Goal: Task Accomplishment & Management: Complete application form

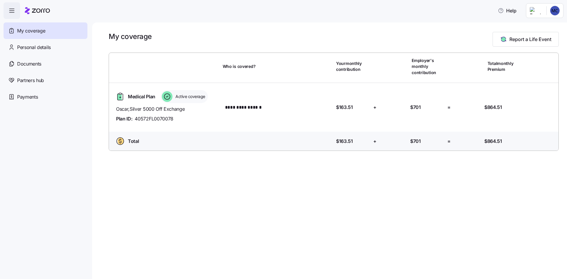
drag, startPoint x: 542, startPoint y: 41, endPoint x: 529, endPoint y: 54, distance: 18.6
click at [542, 41] on span "Report a Life Event" at bounding box center [530, 39] width 42 height 7
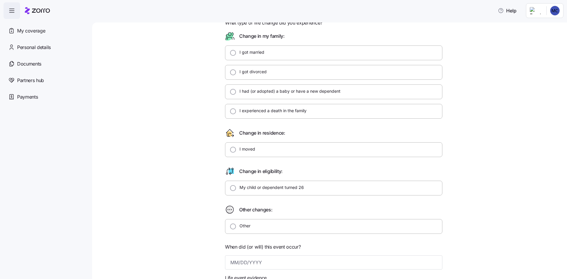
scroll to position [39, 0]
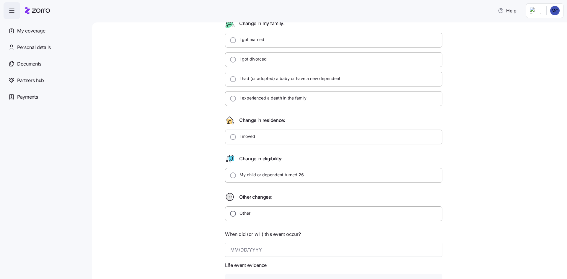
click at [232, 213] on input "Other" at bounding box center [233, 214] width 6 height 6
radio input "true"
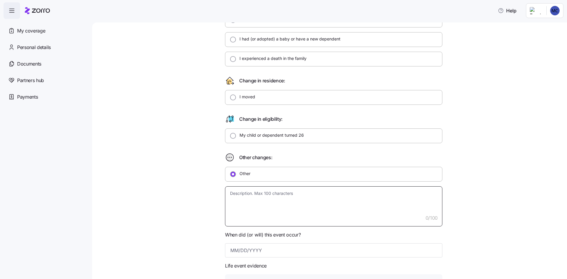
click at [254, 211] on textarea at bounding box center [333, 206] width 217 height 40
type textarea "x"
type textarea "b"
type textarea "x"
type textarea "br"
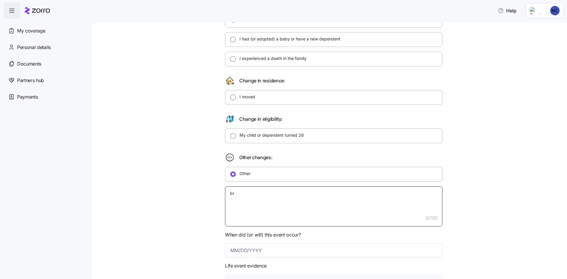
type textarea "x"
type textarea "bro"
type textarea "x"
type textarea "brok"
type textarea "x"
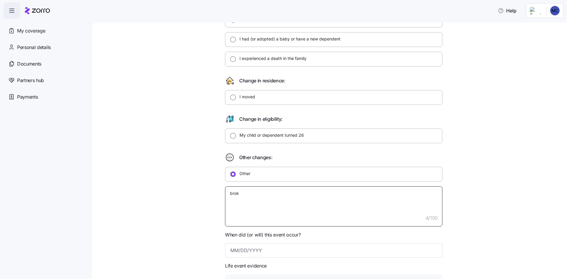
type textarea "broke"
type textarea "x"
type textarea "broke"
type textarea "x"
type textarea "broke u"
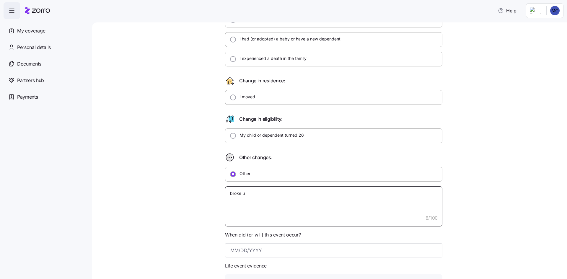
type textarea "x"
type textarea "broke up"
type textarea "x"
type textarea "broke up"
type textarea "x"
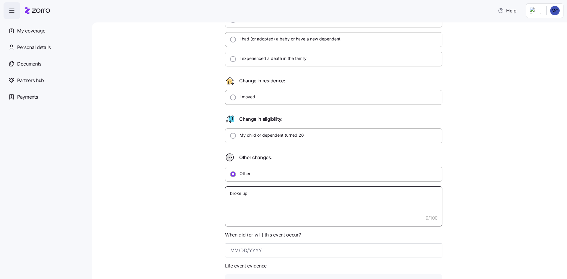
type textarea "broke up e"
type textarea "x"
type textarea "broke up ei"
type textarea "x"
type textarea "broke up eit"
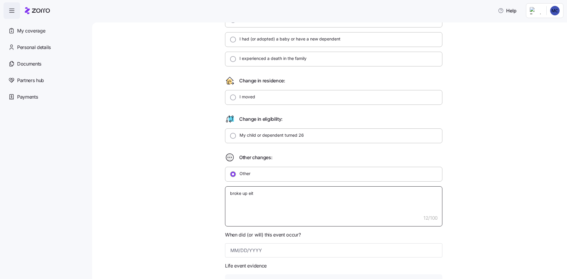
type textarea "x"
type textarea "broke up eitn"
type textarea "x"
type textarea "broke up eit"
type textarea "x"
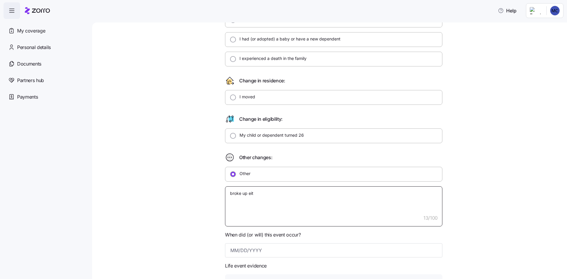
type textarea "broke up ei"
type textarea "x"
type textarea "broke up e"
type textarea "x"
type textarea "broke up"
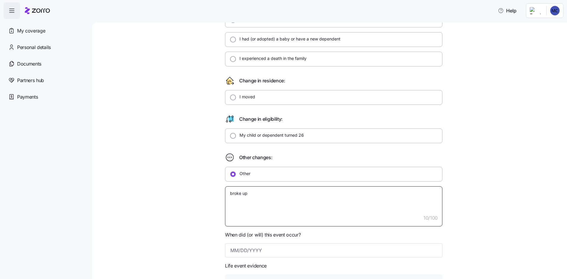
type textarea "x"
type textarea "broke up"
type textarea "x"
type textarea "broke u"
type textarea "x"
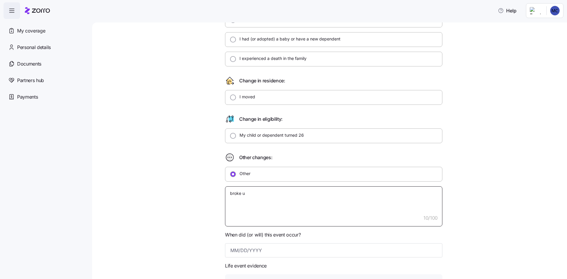
type textarea "broke"
type textarea "x"
type textarea "broke"
type textarea "x"
type textarea "brok"
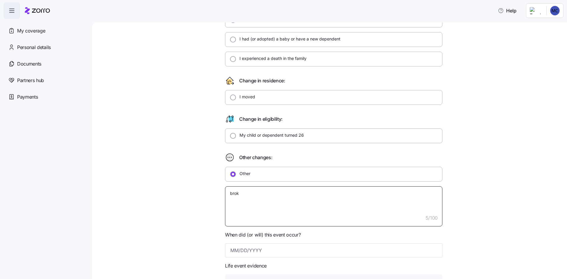
type textarea "x"
type textarea "bro"
type textarea "x"
type textarea "b"
type textarea "x"
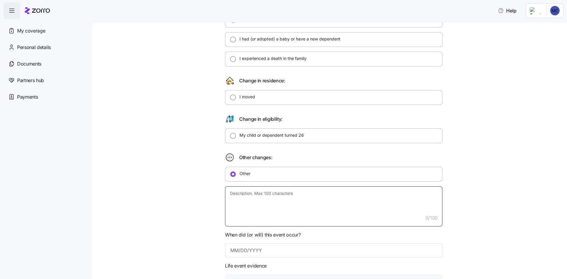
type textarea "N"
type textarea "x"
type textarea "No"
type textarea "x"
type textarea "No"
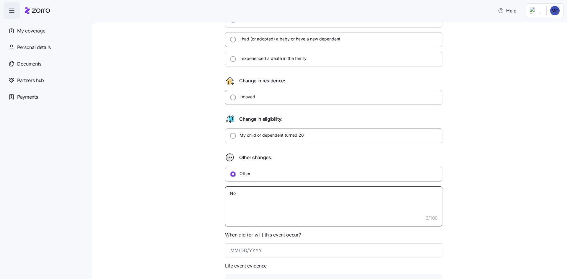
type textarea "x"
type textarea "No l"
type textarea "x"
type textarea "No lo"
type textarea "x"
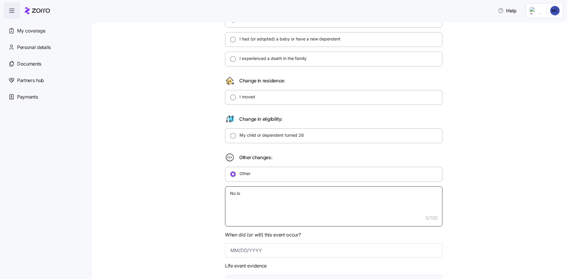
type textarea "No lon"
type textarea "x"
type textarea "No long"
type textarea "x"
type textarea "No longe"
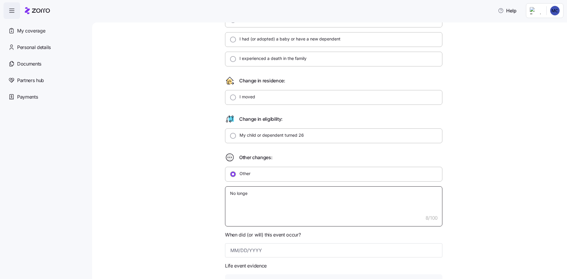
type textarea "x"
type textarea "No longer"
type textarea "x"
type textarea "No longer"
type textarea "x"
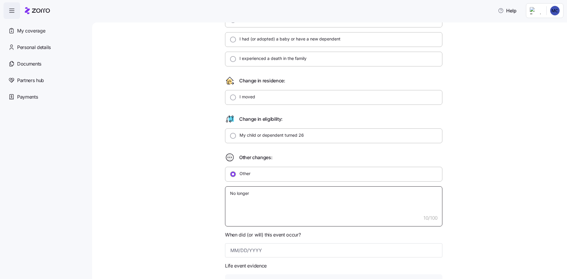
type textarea "No longer w"
type textarea "x"
type textarea "No longer wi"
type textarea "x"
type textarea "No longer wit"
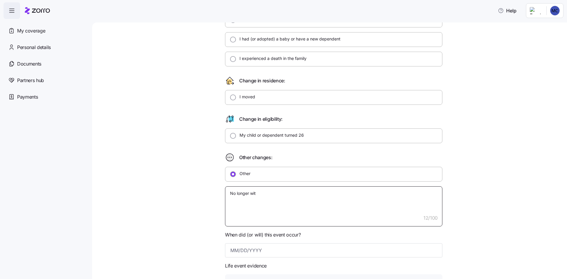
type textarea "x"
type textarea "No longer with"
type textarea "x"
type textarea "No longer with"
type textarea "x"
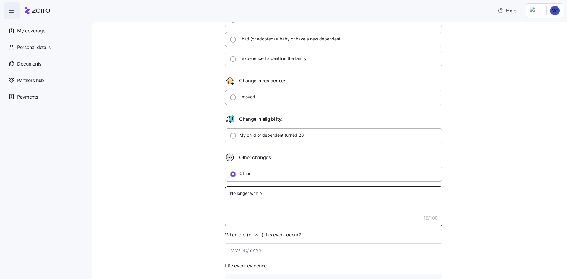
type textarea "No longer with pa"
type textarea "x"
type textarea "No longer with par"
type textarea "x"
type textarea "No longer with part"
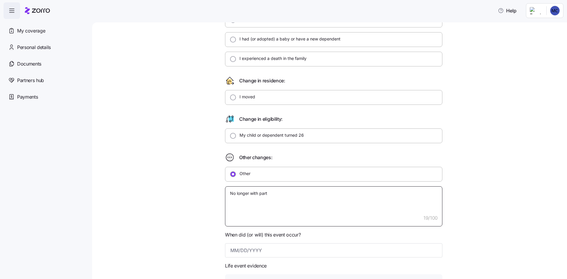
type textarea "x"
type textarea "No longer with partne"
type textarea "x"
type textarea "No longer with partner"
type textarea "x"
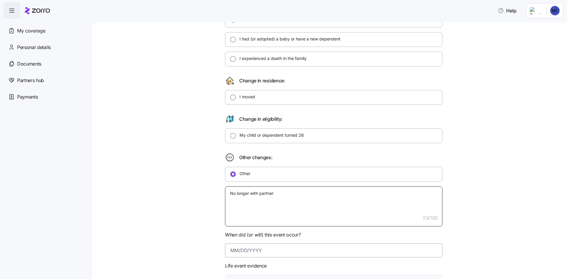
type textarea "No longer with partner"
click at [306, 253] on input at bounding box center [333, 250] width 217 height 14
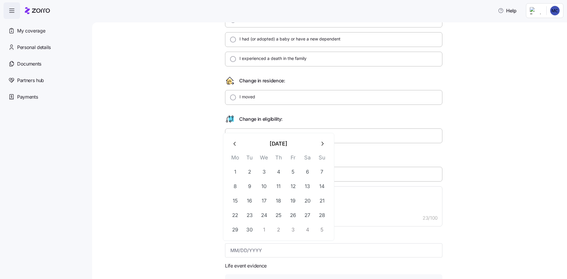
click at [235, 144] on icon "button" at bounding box center [235, 144] width 6 height 6
click at [322, 217] on button "24" at bounding box center [322, 215] width 14 height 14
type input "[DATE]"
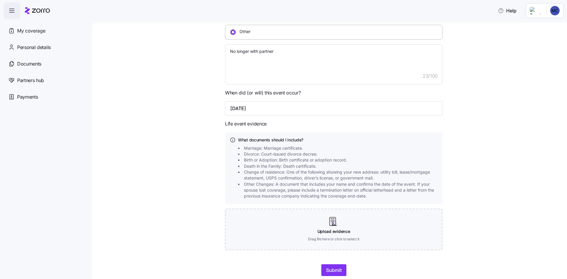
scroll to position [239, 0]
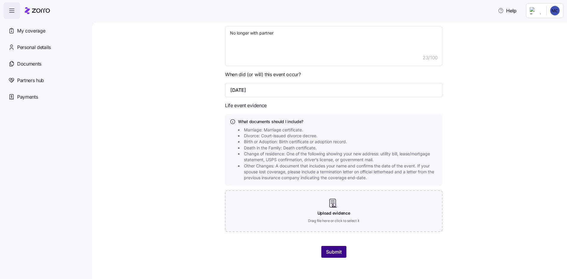
click at [333, 252] on span "Submit" at bounding box center [334, 251] width 16 height 7
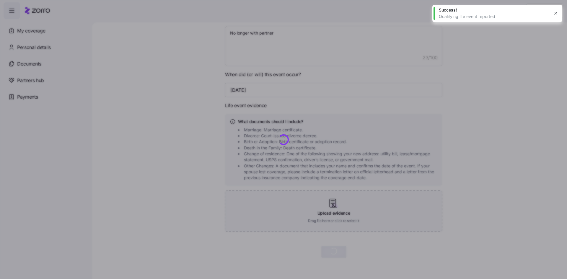
type textarea "x"
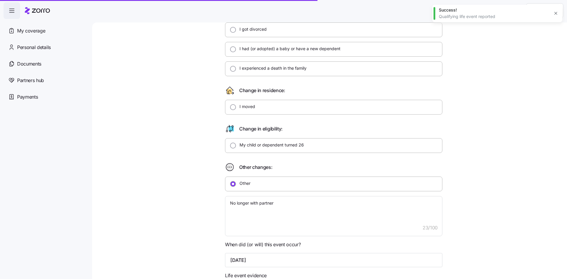
scroll to position [42, 0]
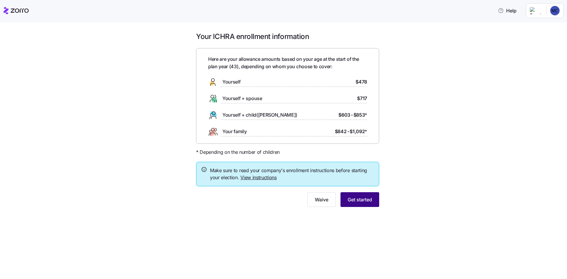
click at [374, 205] on button "Get started" at bounding box center [360, 199] width 39 height 15
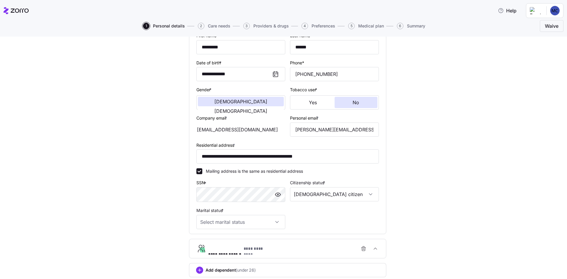
scroll to position [79, 0]
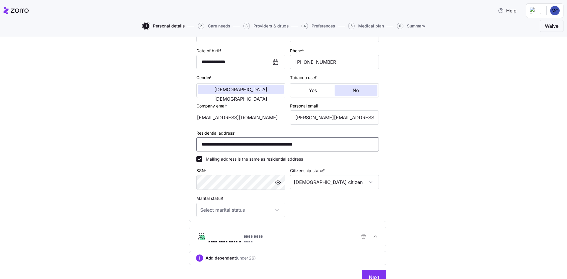
click at [331, 141] on input "**********" at bounding box center [287, 144] width 183 height 14
type input "**********"
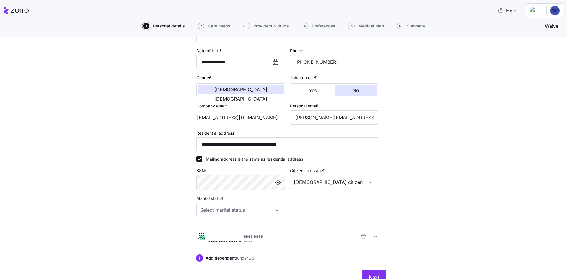
scroll to position [106, 0]
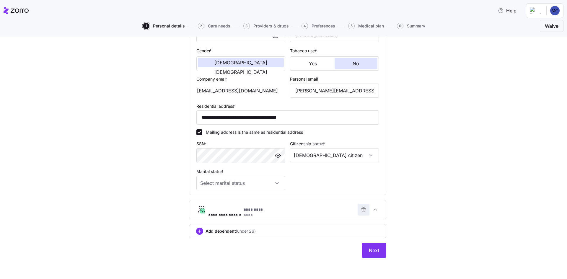
click at [362, 212] on icon "button" at bounding box center [364, 210] width 6 height 6
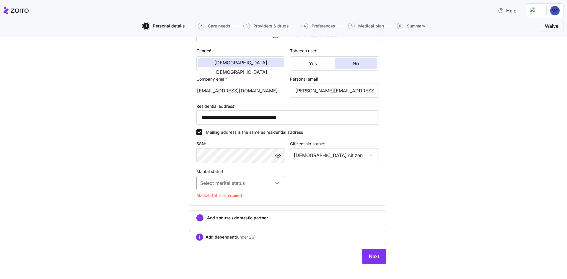
click at [257, 186] on input "Marital status *" at bounding box center [240, 183] width 89 height 14
click at [239, 202] on div "Single" at bounding box center [239, 201] width 84 height 12
type input "Single"
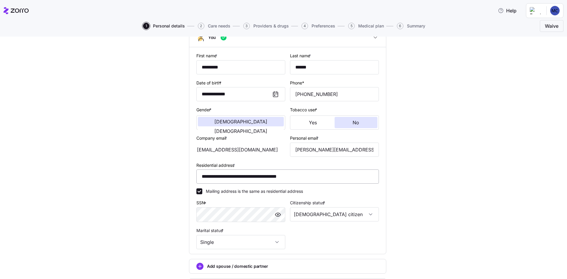
scroll to position [101, 0]
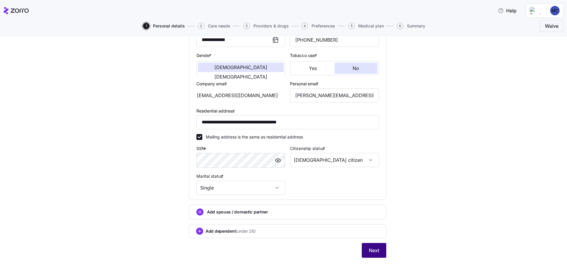
click at [378, 252] on button "Next" at bounding box center [374, 250] width 25 height 15
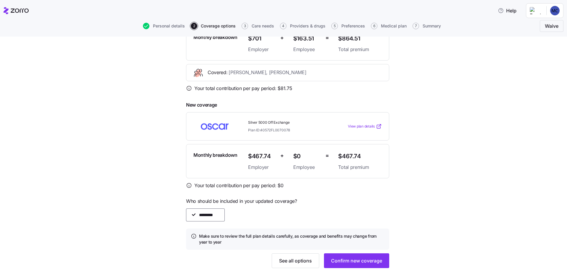
scroll to position [101, 0]
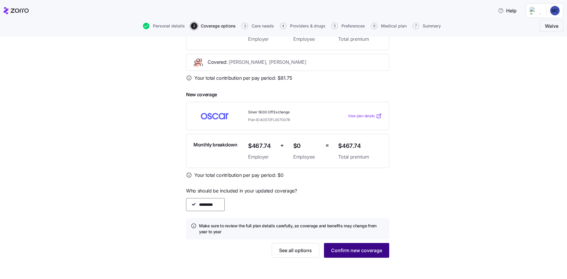
click at [357, 254] on span "Confirm new coverage" at bounding box center [356, 250] width 51 height 7
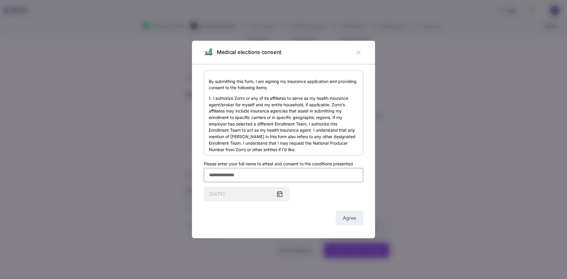
click at [265, 177] on input "Please enter your full name to attest and consent to the conditions presented" at bounding box center [283, 175] width 159 height 14
type input "**********"
click at [348, 211] on div "Agree" at bounding box center [283, 218] width 159 height 15
click at [353, 221] on span "Agree" at bounding box center [349, 217] width 13 height 7
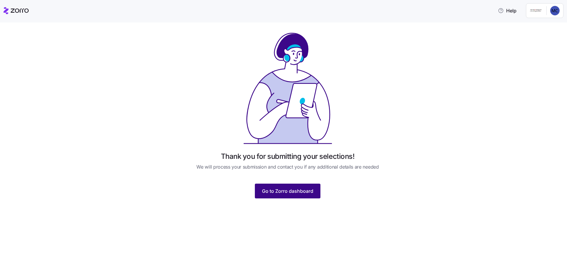
click at [296, 192] on span "Go to Zorro dashboard" at bounding box center [287, 191] width 51 height 7
